Goal: Information Seeking & Learning: Learn about a topic

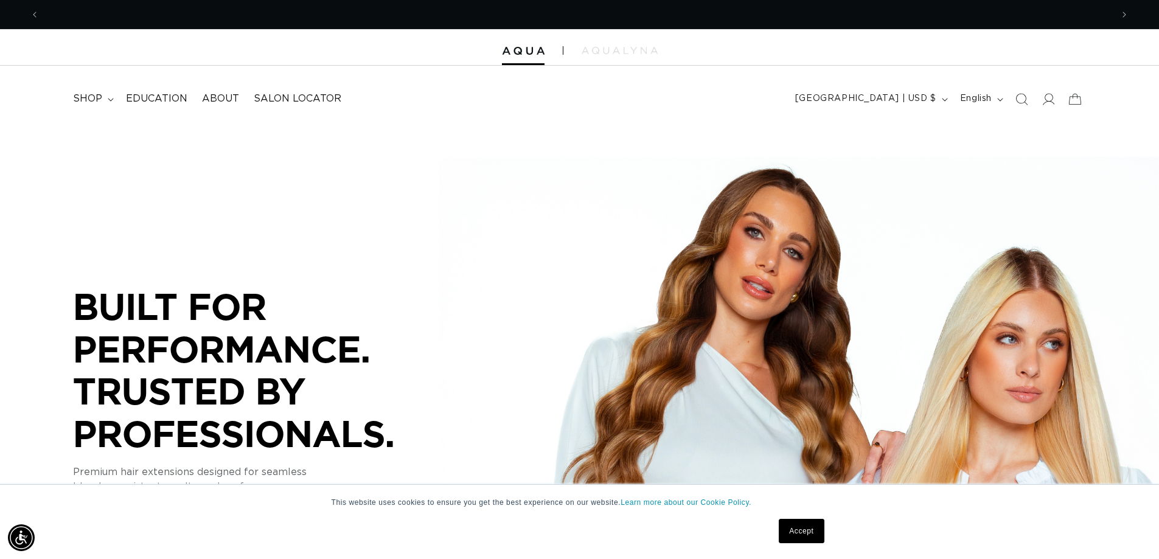
scroll to position [0, 1073]
click at [807, 533] on link "Accept" at bounding box center [801, 531] width 45 height 24
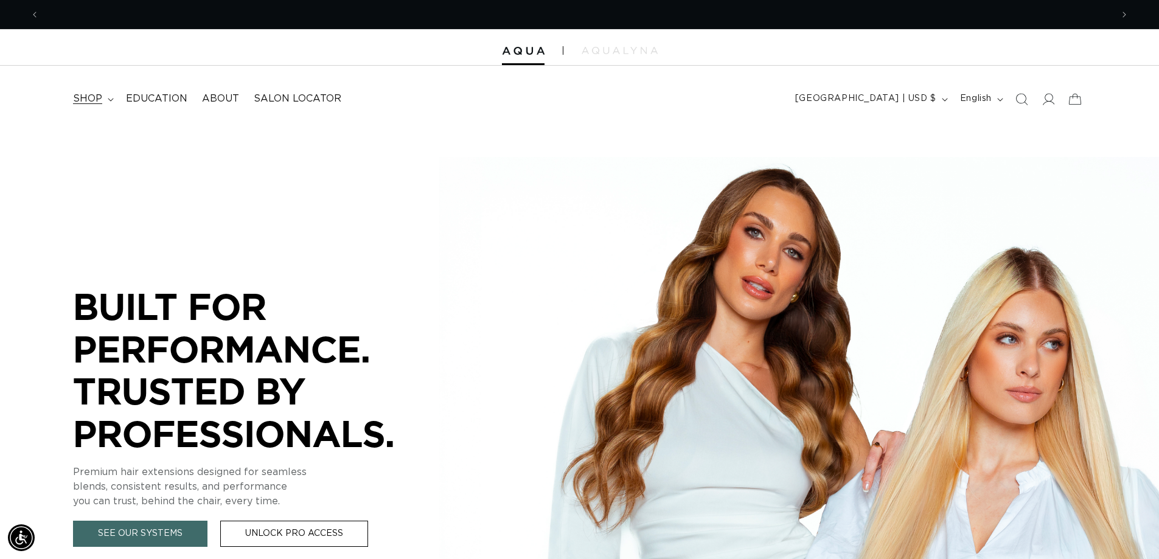
scroll to position [0, 0]
click at [114, 97] on summary "shop" at bounding box center [92, 98] width 53 height 27
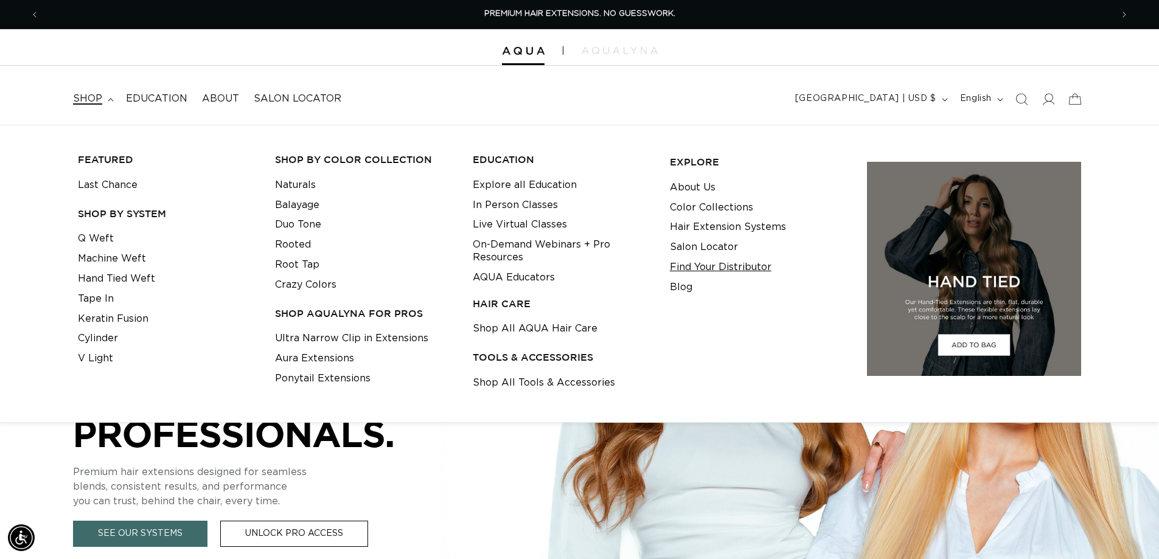
click at [747, 271] on link "Find Your Distributor" at bounding box center [721, 267] width 102 height 20
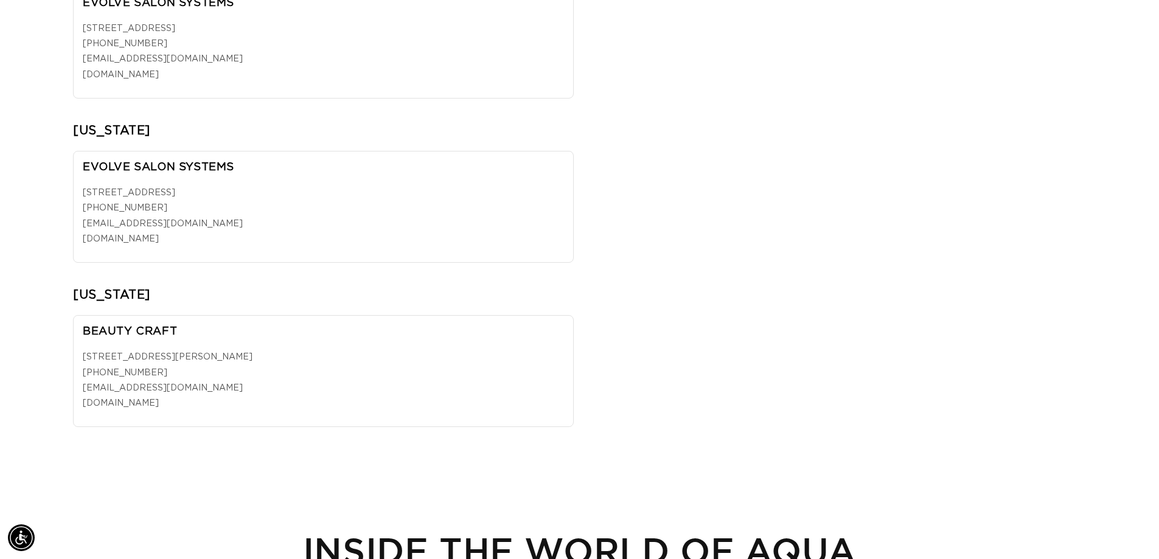
scroll to position [0, 2145]
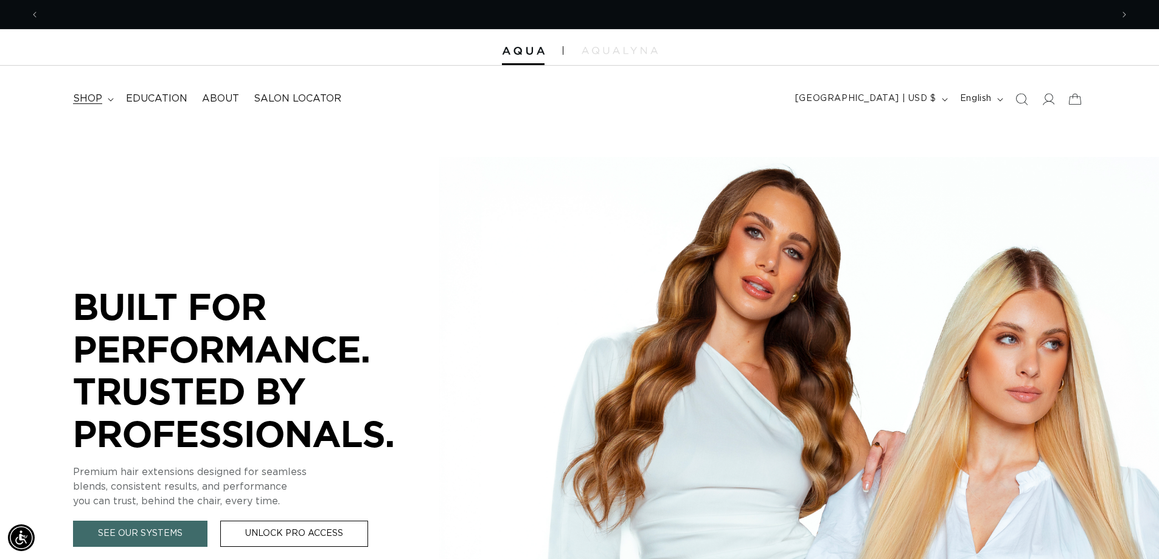
scroll to position [0, 1073]
click at [108, 99] on icon at bounding box center [111, 100] width 6 height 4
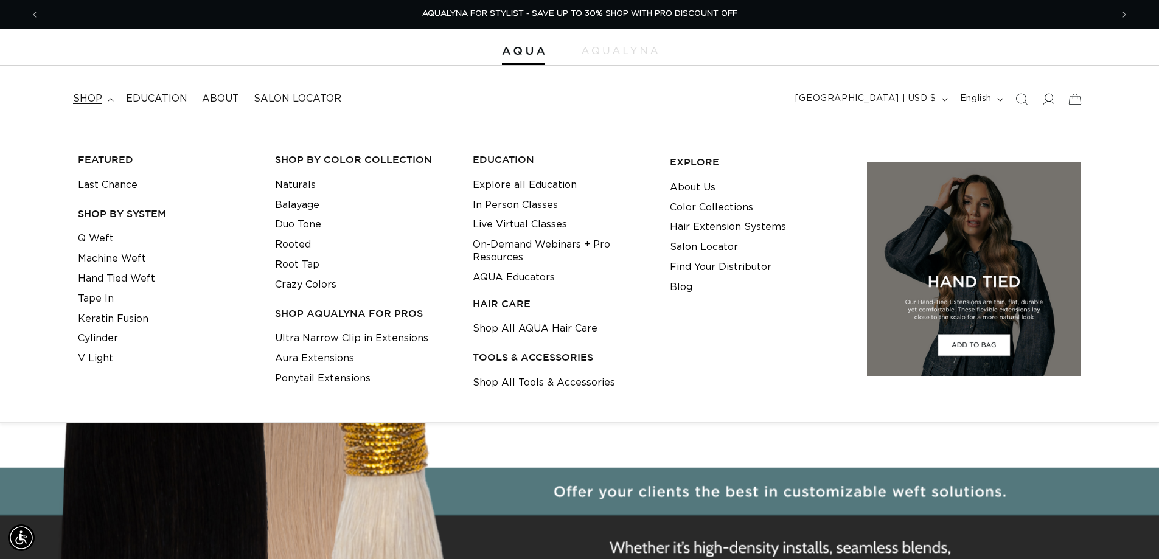
scroll to position [0, 0]
click at [299, 203] on link "Balayage" at bounding box center [297, 205] width 44 height 20
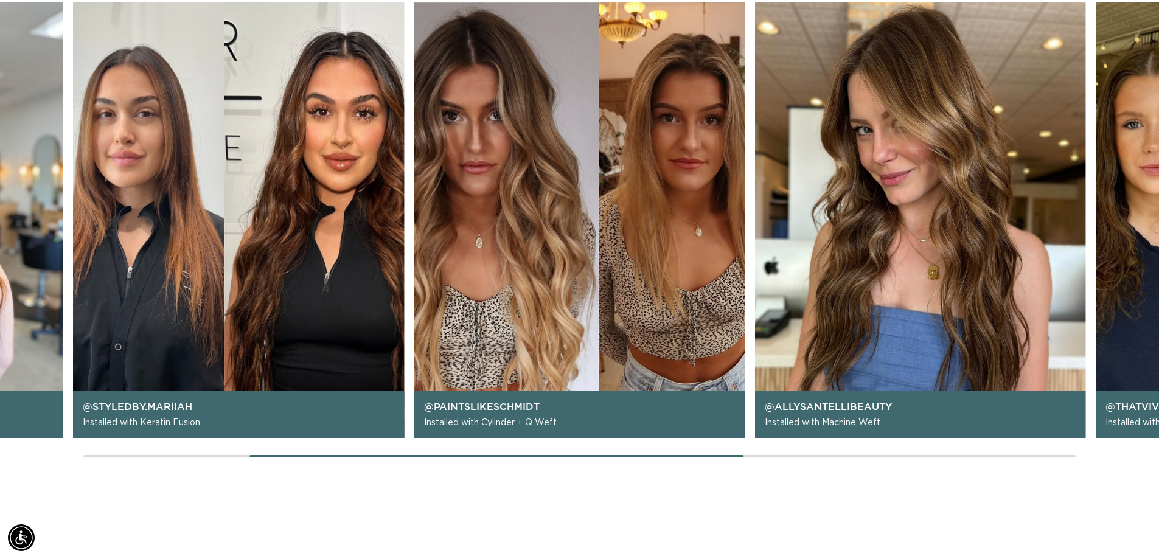
scroll to position [1278, 0]
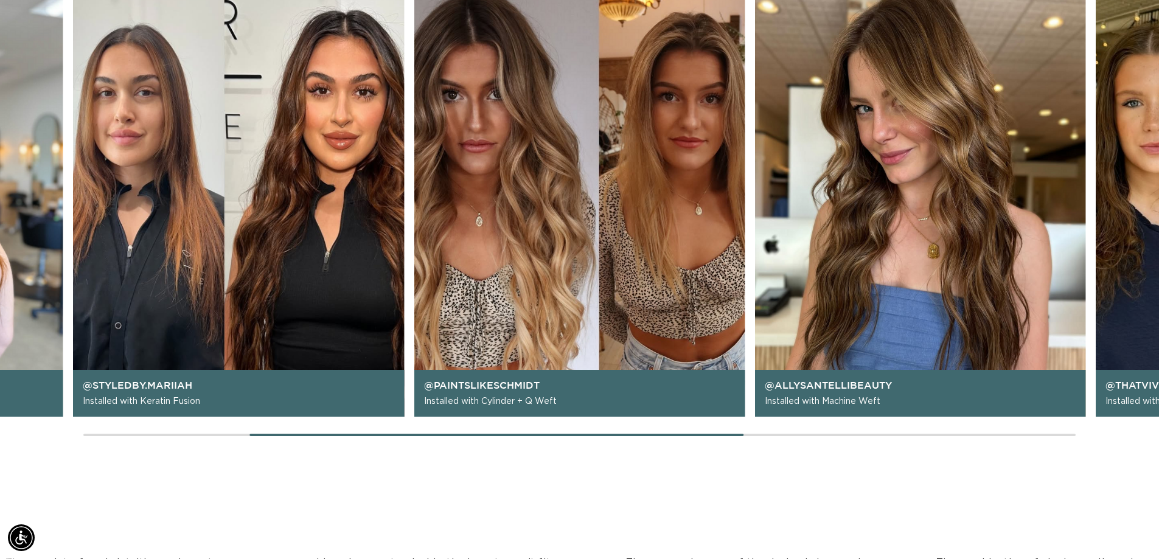
click at [596, 308] on div "@lindseyrenehair Installed with Machine Weft @styledby.mariiah Installed with K…" at bounding box center [238, 199] width 1013 height 436
click at [1015, 440] on main "Trusted by Stylists. Built on Education. AQUA was founded with one mission: to …" at bounding box center [579, 100] width 1159 height 2507
click at [1017, 437] on div "@lindseyrenehair Installed with Machine Weft @styledby.mariiah Installed with K…" at bounding box center [579, 210] width 1159 height 458
drag, startPoint x: 1051, startPoint y: 429, endPoint x: 1093, endPoint y: 394, distance: 54.8
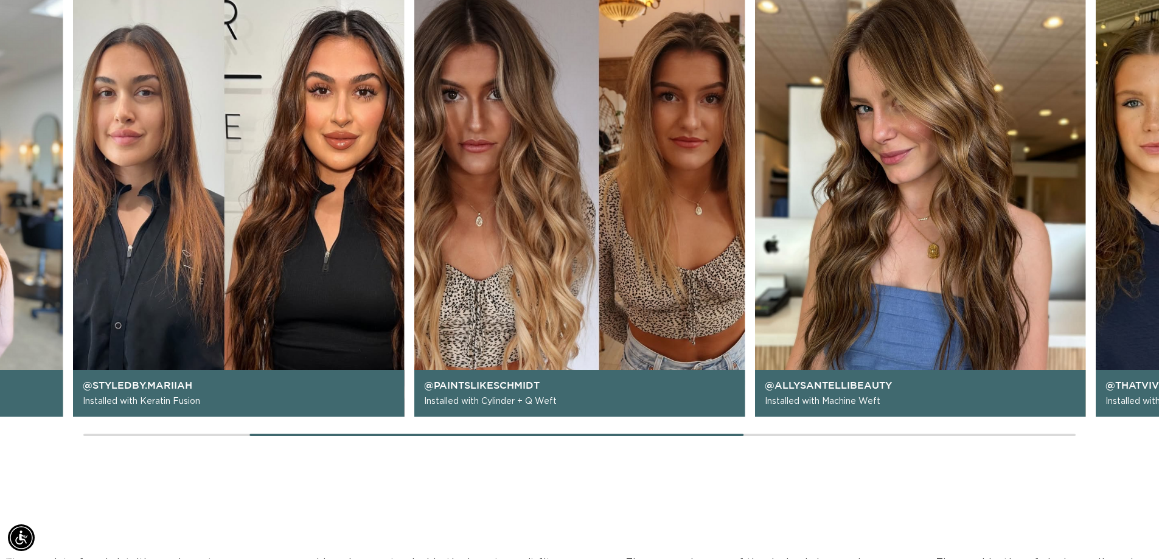
click at [1051, 428] on div "@lindseyrenehair Installed with Machine Weft @styledby.mariiah Installed with K…" at bounding box center [579, 210] width 1159 height 458
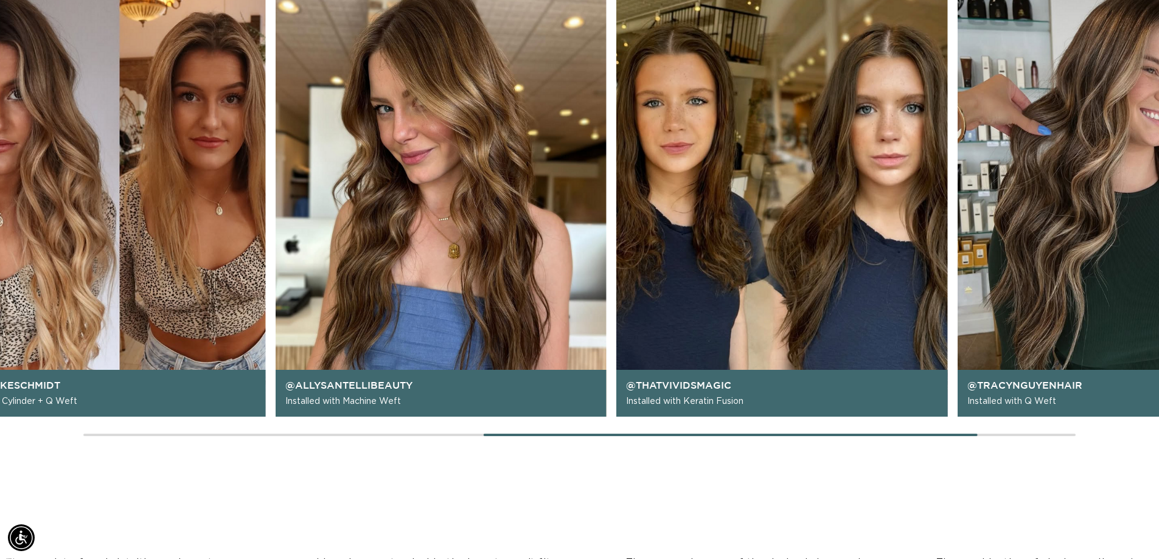
click at [593, 218] on img "4 / 6" at bounding box center [441, 199] width 331 height 436
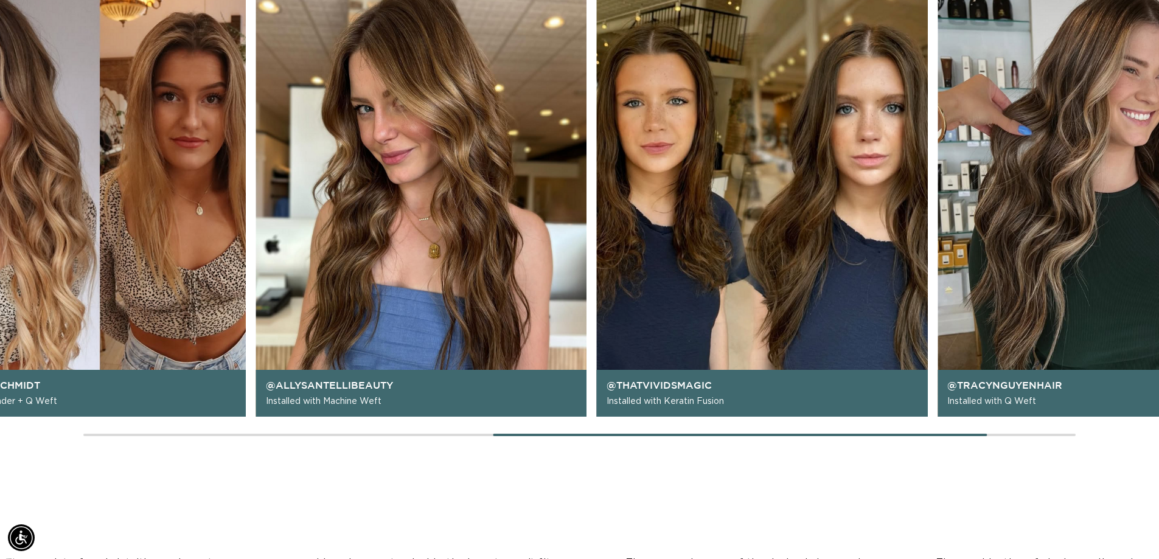
scroll to position [0, 0]
click at [597, 225] on img "5 / 6" at bounding box center [762, 199] width 331 height 436
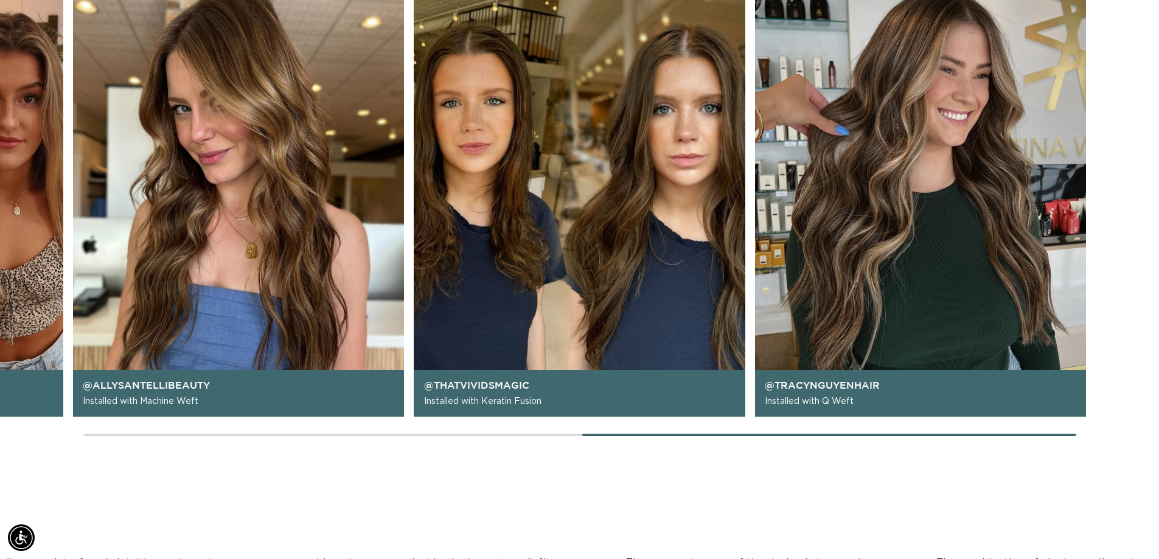
scroll to position [0, 2145]
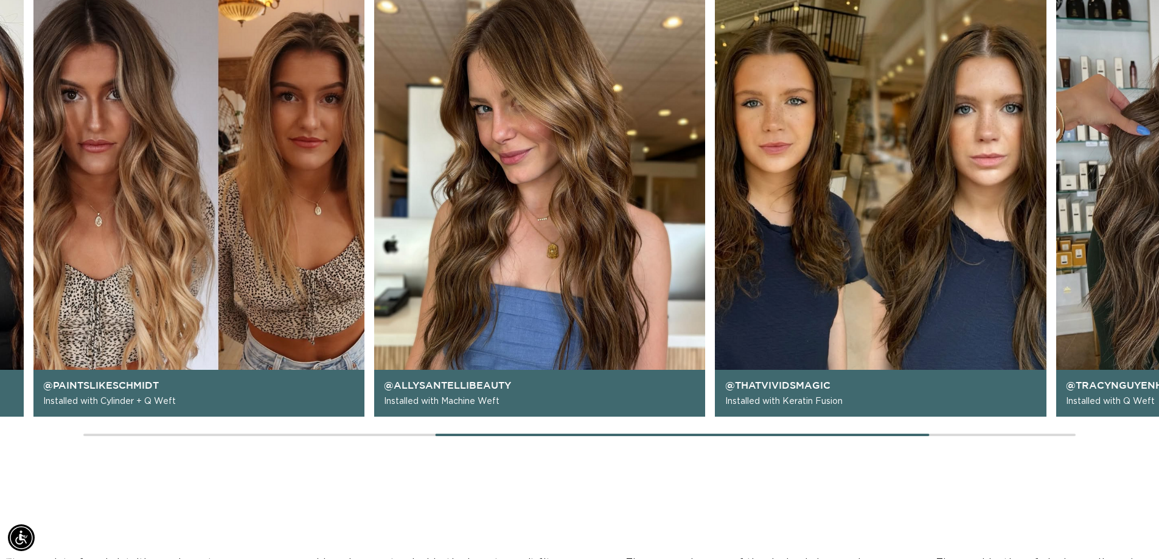
click at [654, 196] on img "4 / 6" at bounding box center [539, 199] width 331 height 436
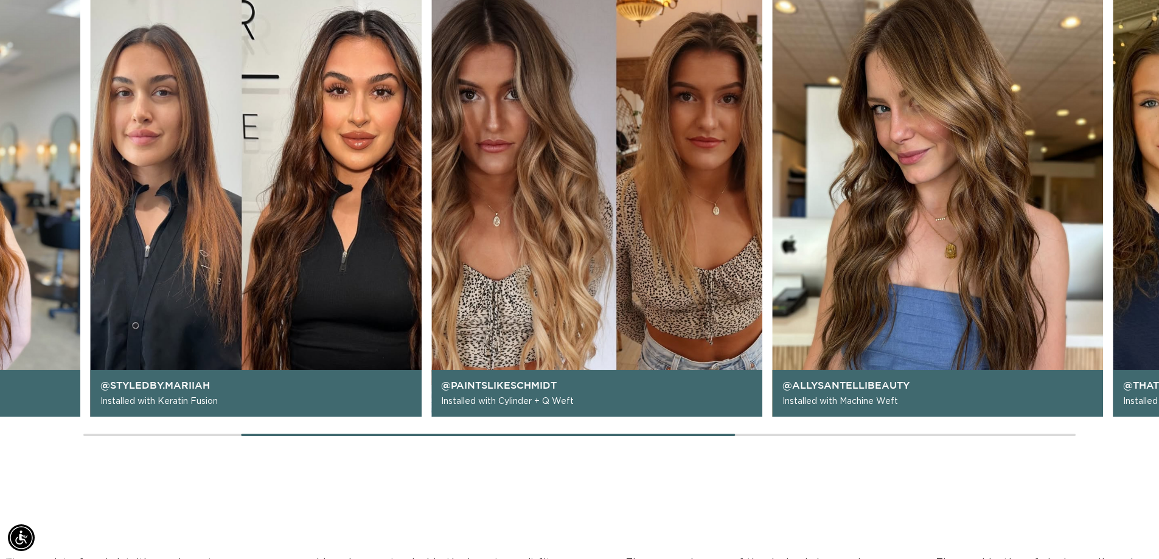
click at [885, 211] on img "4 / 6" at bounding box center [937, 199] width 331 height 436
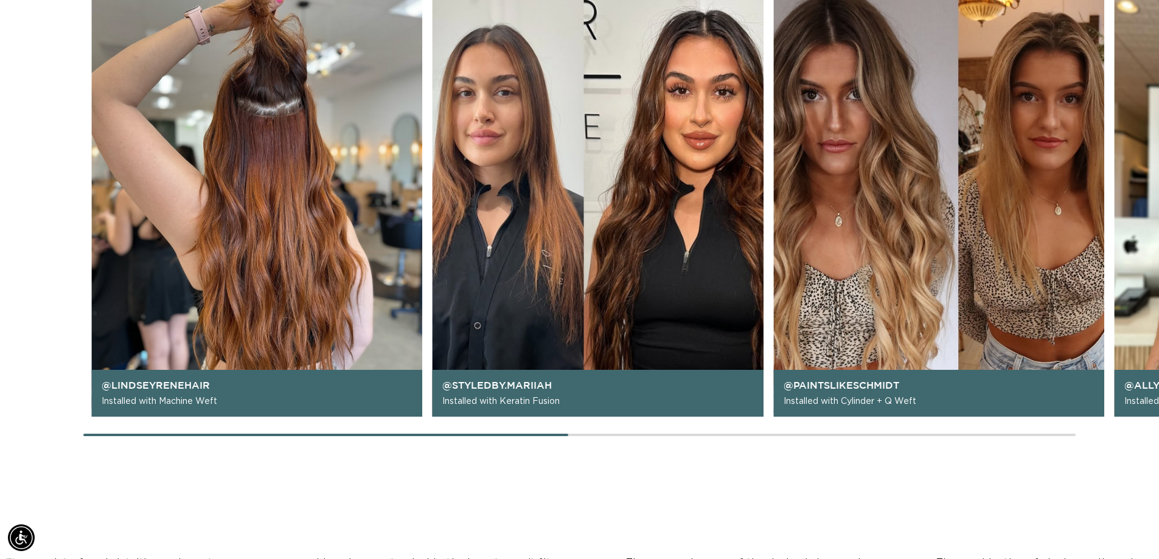
scroll to position [0, 0]
click at [855, 217] on div "@lindseyrenehair Installed with Machine Weft @styledby.mariiah Installed with K…" at bounding box center [597, 199] width 1013 height 436
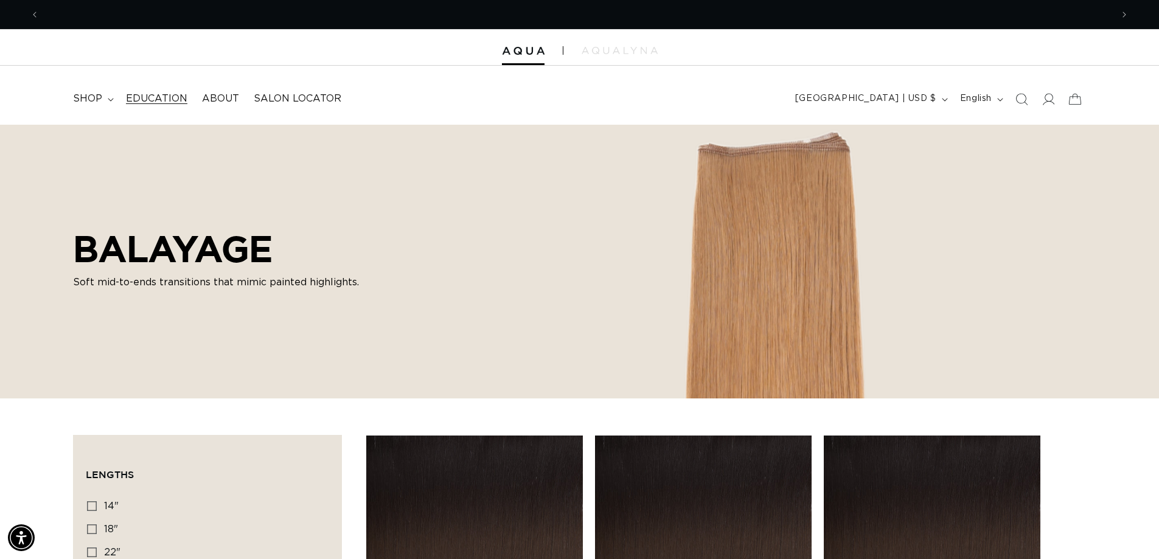
scroll to position [0, 2145]
click at [108, 99] on icon at bounding box center [111, 100] width 6 height 4
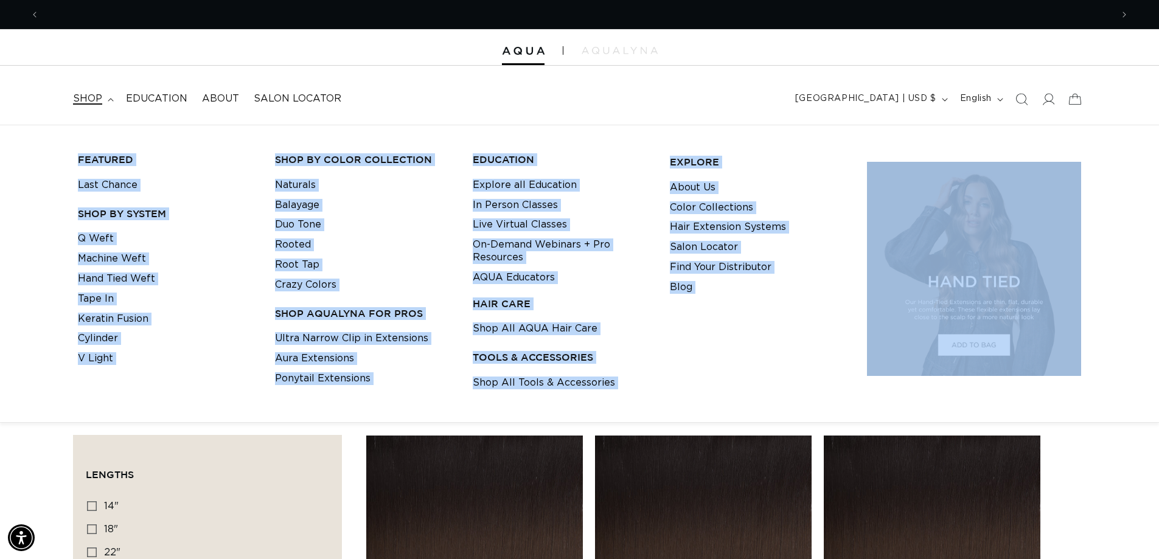
scroll to position [0, 0]
click at [224, 207] on h3 "SHOP BY SYSTEM" at bounding box center [167, 213] width 178 height 13
click at [102, 299] on link "Tape In" at bounding box center [96, 299] width 36 height 20
